Goal: Task Accomplishment & Management: Use online tool/utility

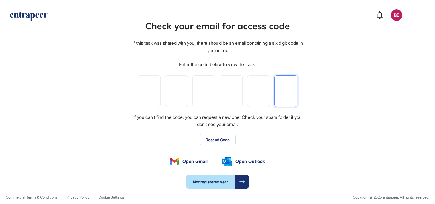
paste input "*"
type input "*"
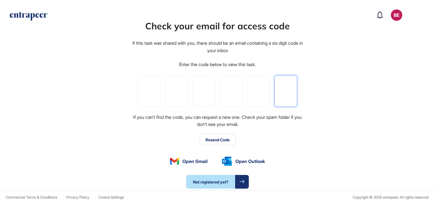
type input "*"
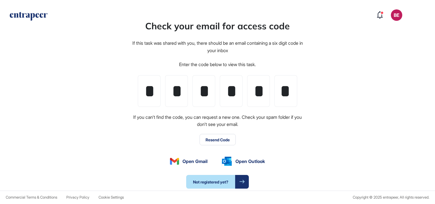
click at [212, 140] on button "Resend Code" at bounding box center [218, 139] width 36 height 11
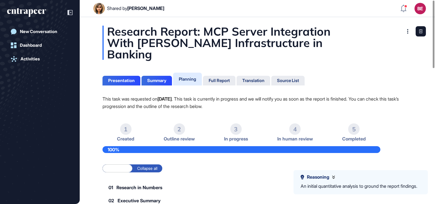
scroll to position [204, 435]
